Goal: Information Seeking & Learning: Learn about a topic

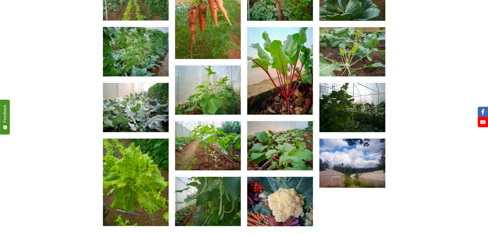
scroll to position [280, 0]
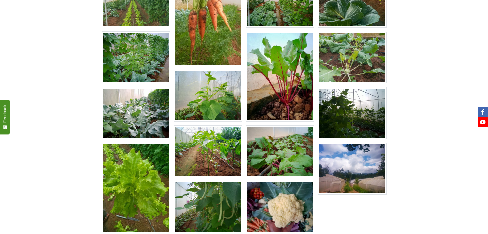
click at [150, 95] on img at bounding box center [136, 113] width 68 height 52
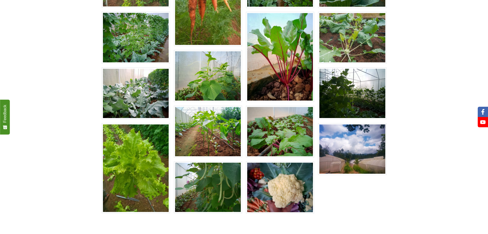
scroll to position [300, 0]
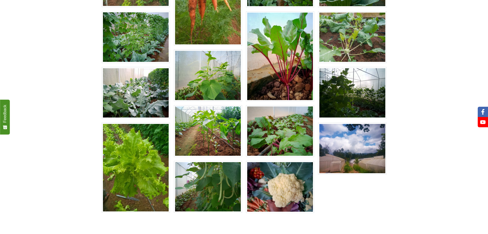
click at [289, 161] on img at bounding box center [280, 187] width 68 height 52
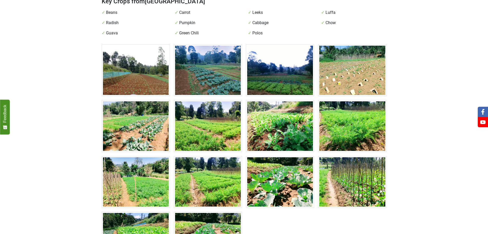
scroll to position [145, 0]
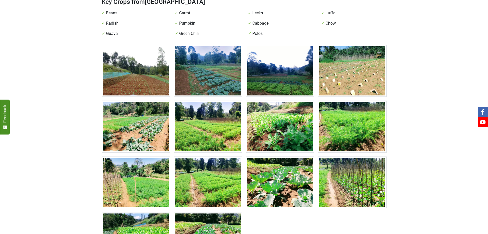
click at [351, 157] on img at bounding box center [352, 183] width 68 height 52
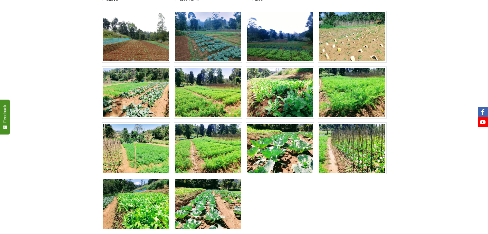
scroll to position [181, 0]
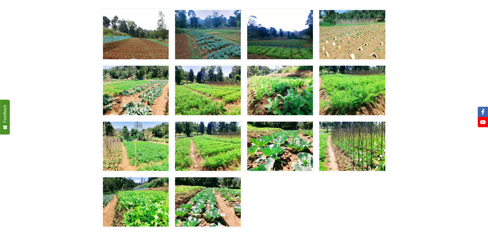
click at [425, 23] on main "Bandarawela Farm Bandarawela PGS Certified 1 acres 3 farmer s Located in the lu…" at bounding box center [244, 43] width 488 height 401
click at [274, 120] on img at bounding box center [280, 146] width 68 height 52
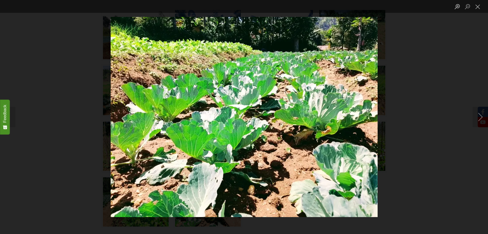
click at [277, 147] on img "Lightbox" at bounding box center [244, 117] width 267 height 200
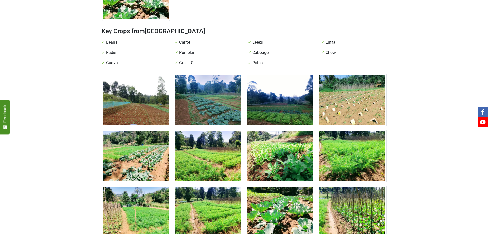
scroll to position [115, 0]
click at [164, 94] on img at bounding box center [136, 100] width 68 height 52
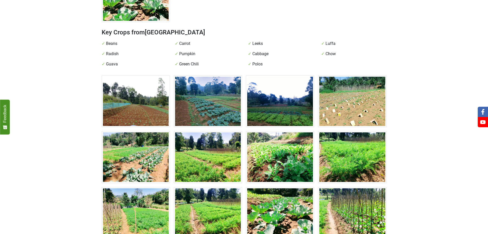
scroll to position [106, 0]
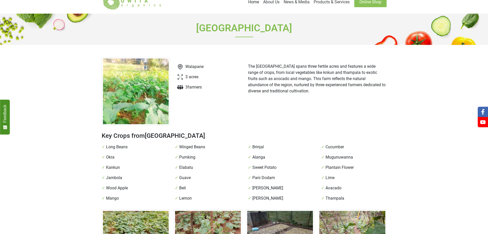
scroll to position [9, 0]
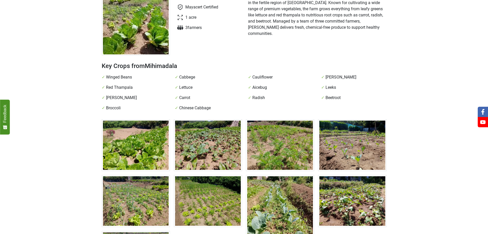
scroll to position [81, 0]
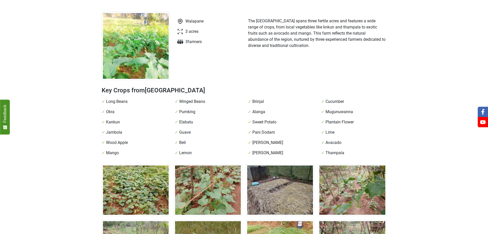
click at [141, 164] on img at bounding box center [136, 190] width 68 height 52
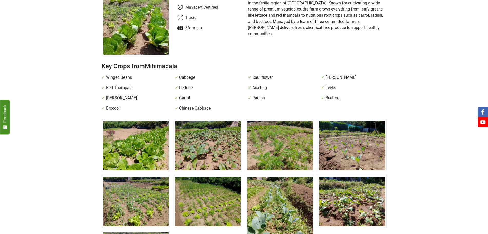
click at [121, 120] on img at bounding box center [136, 146] width 68 height 52
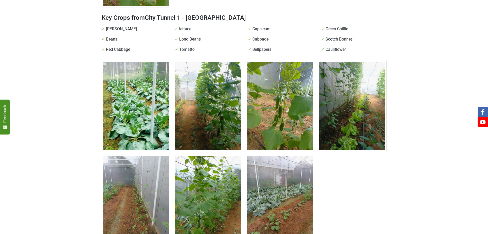
scroll to position [125, 0]
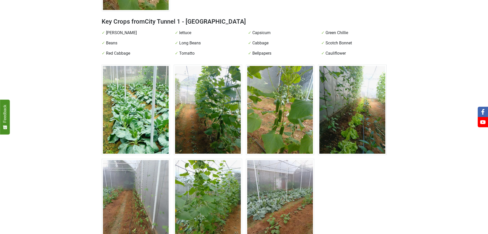
click at [139, 98] on img at bounding box center [136, 110] width 68 height 90
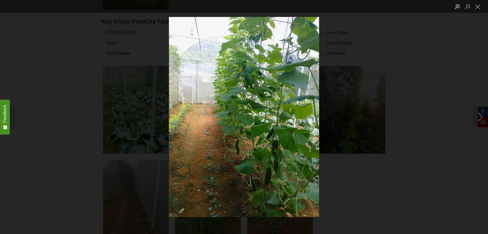
click at [139, 98] on div "Lightbox" at bounding box center [244, 117] width 488 height 234
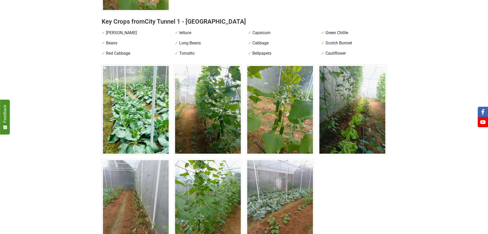
click at [139, 98] on img at bounding box center [136, 110] width 68 height 90
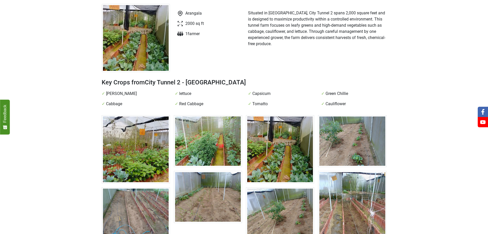
click at [152, 122] on img at bounding box center [136, 149] width 68 height 68
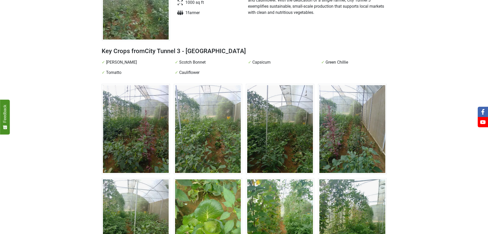
click at [150, 108] on img at bounding box center [136, 129] width 68 height 90
